Goal: Participate in discussion

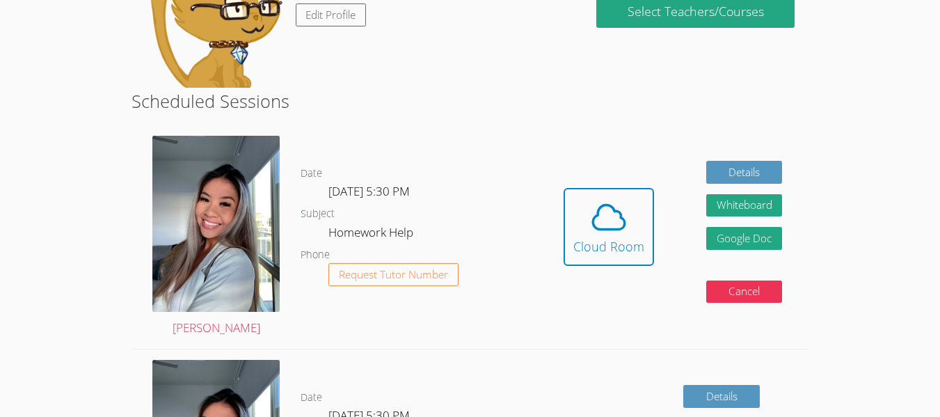
scroll to position [278, 0]
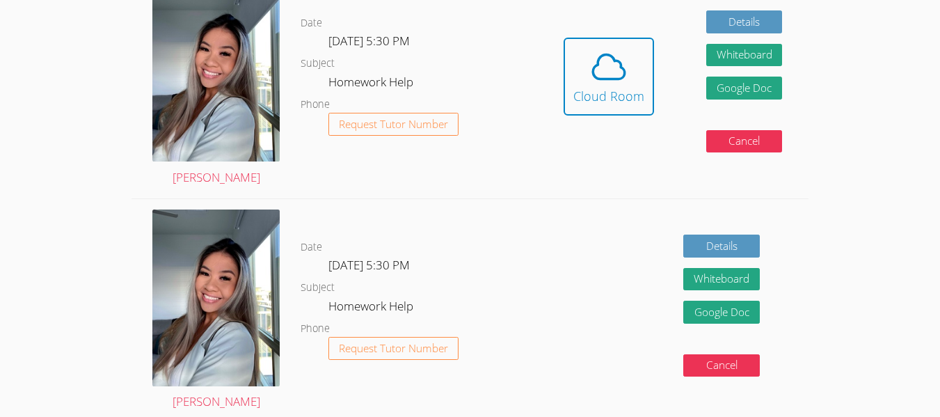
scroll to position [428, 0]
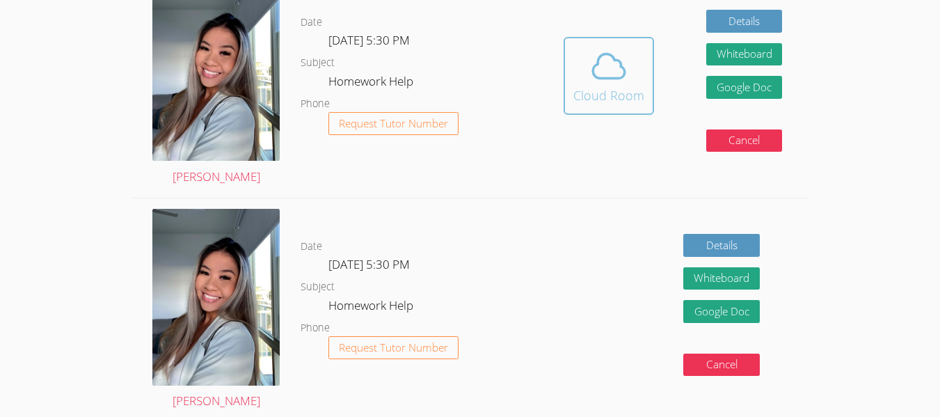
click at [578, 95] on div "Cloud Room" at bounding box center [608, 95] width 71 height 19
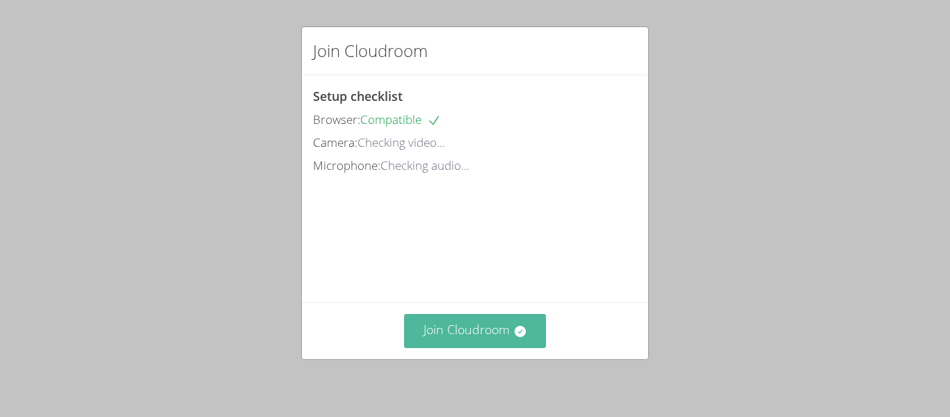
click at [481, 346] on button "Join Cloudroom" at bounding box center [475, 331] width 143 height 34
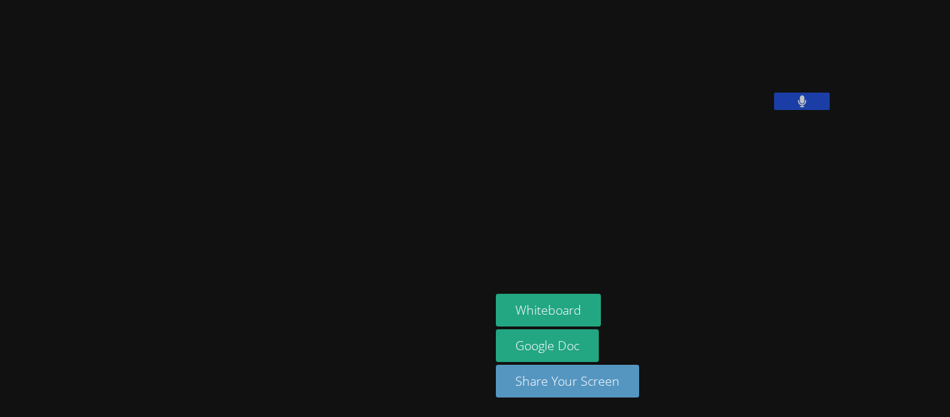
click at [798, 107] on icon at bounding box center [802, 101] width 8 height 12
click at [615, 239] on aside "Alejandra Hernandez Whiteboard Google Doc Share Your Screen" at bounding box center [664, 208] width 348 height 417
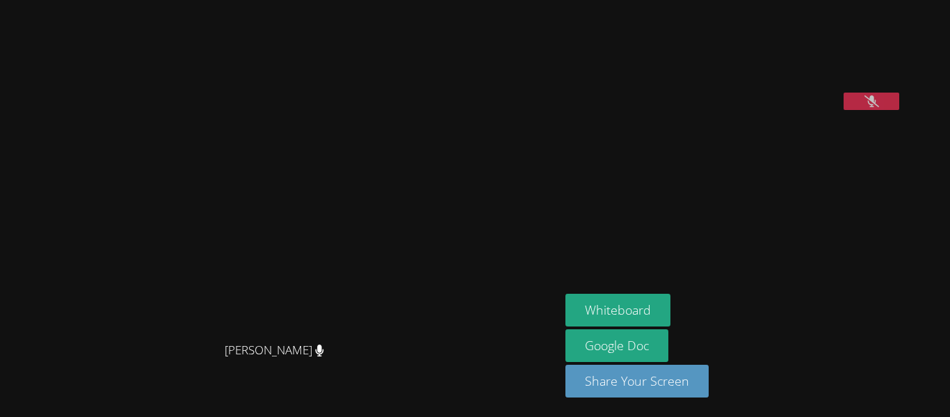
click at [844, 110] on button at bounding box center [872, 101] width 56 height 17
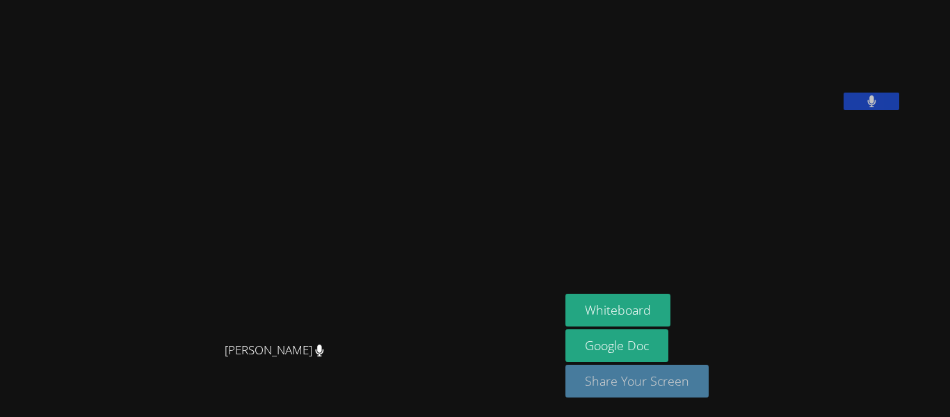
click at [677, 383] on button "Share Your Screen" at bounding box center [636, 380] width 143 height 33
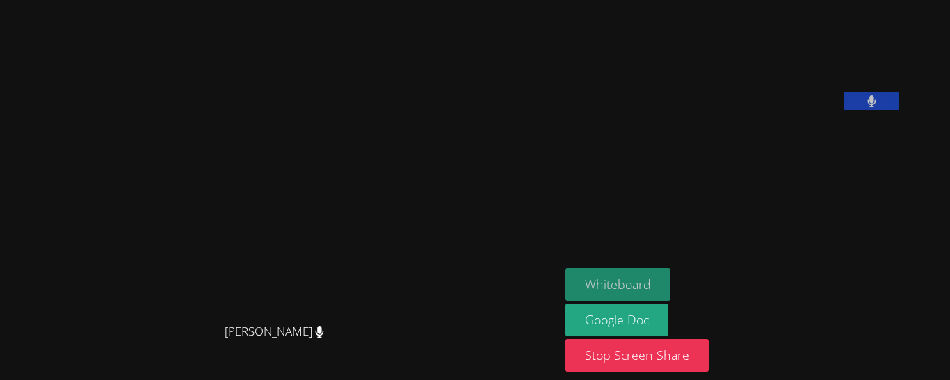
click at [657, 292] on button "Whiteboard" at bounding box center [617, 284] width 105 height 33
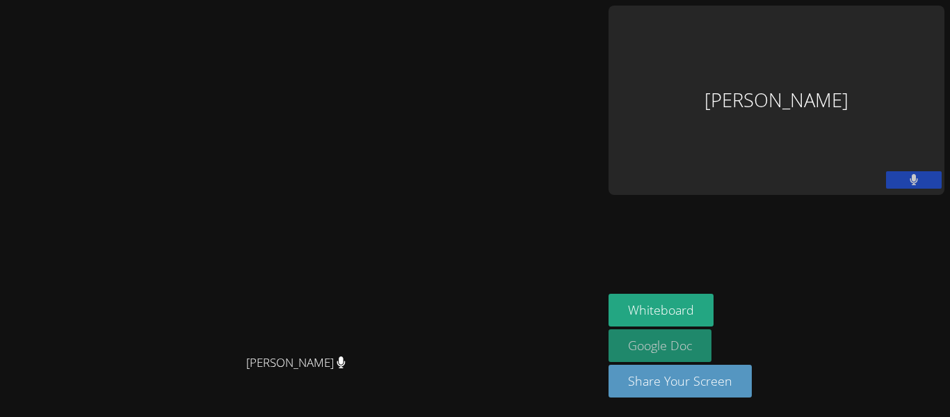
click at [712, 355] on link "Google Doc" at bounding box center [660, 345] width 103 height 33
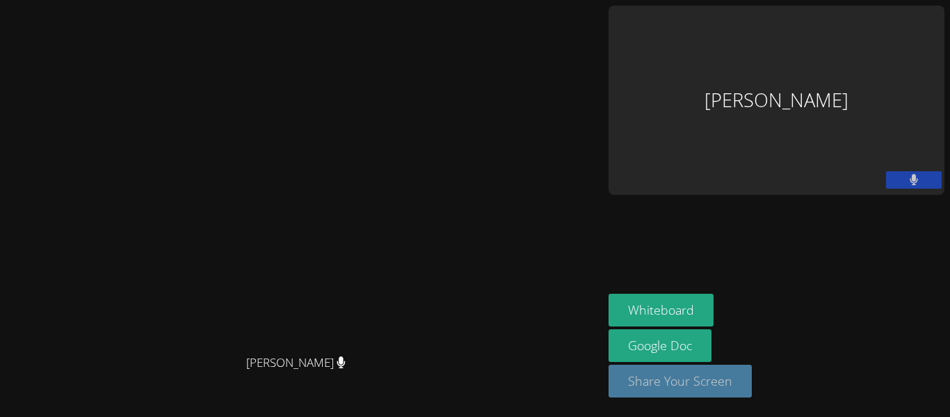
click at [752, 397] on button "Share Your Screen" at bounding box center [680, 380] width 143 height 33
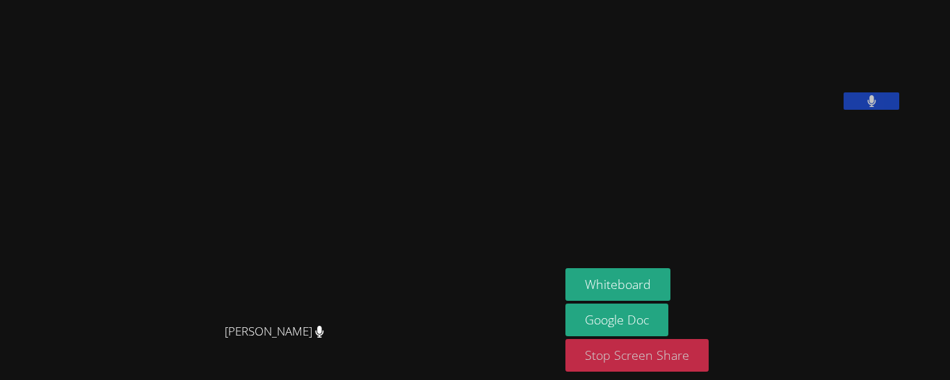
click at [679, 365] on button "Stop Screen Share" at bounding box center [636, 355] width 143 height 33
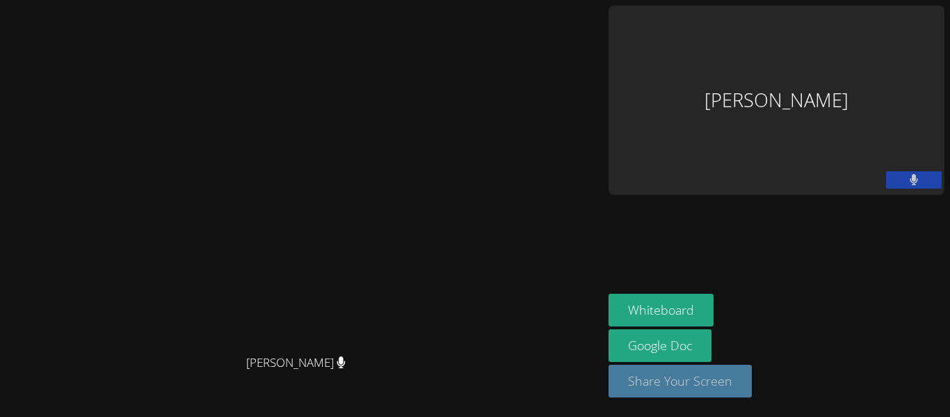
click at [752, 397] on button "Share Your Screen" at bounding box center [680, 380] width 143 height 33
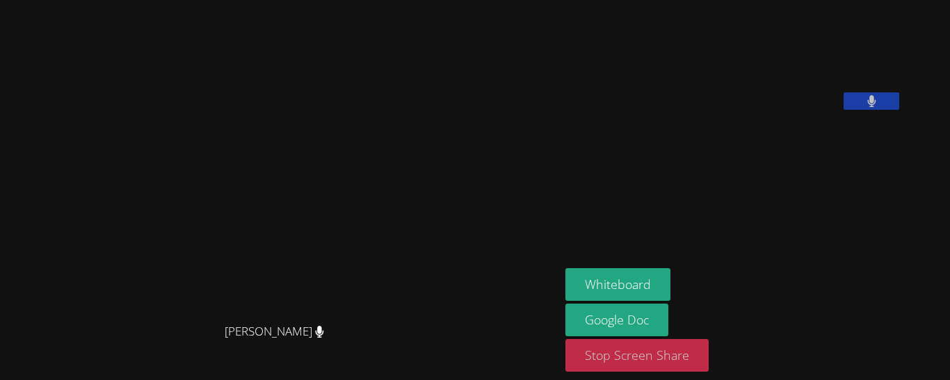
click at [709, 355] on button "Stop Screen Share" at bounding box center [636, 355] width 143 height 33
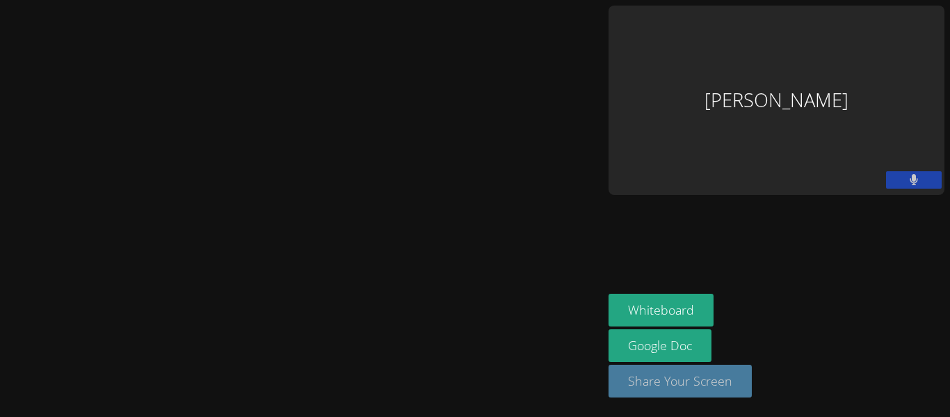
click at [752, 396] on button "Share Your Screen" at bounding box center [680, 380] width 143 height 33
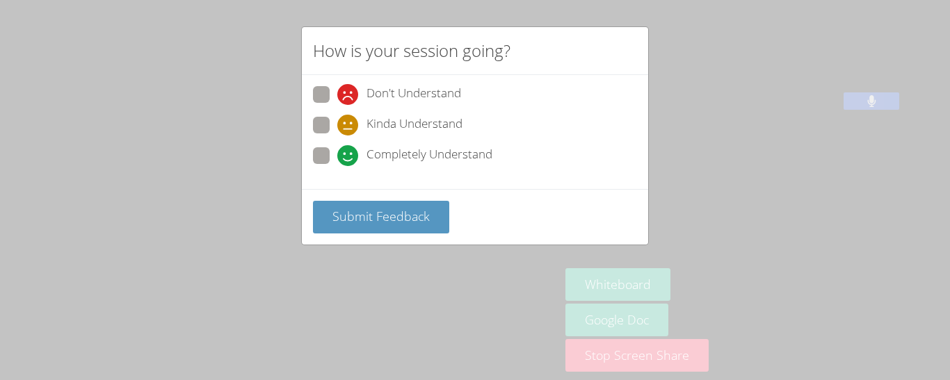
click at [337, 166] on span at bounding box center [337, 166] width 0 height 0
click at [337, 154] on input "Completely Understand" at bounding box center [343, 153] width 12 height 12
radio input "true"
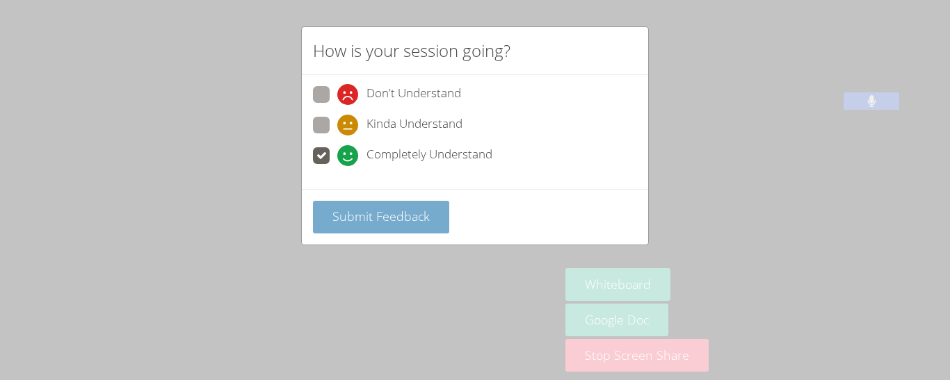
click at [353, 223] on span "Submit Feedback" at bounding box center [380, 216] width 97 height 17
